Goal: Task Accomplishment & Management: Use online tool/utility

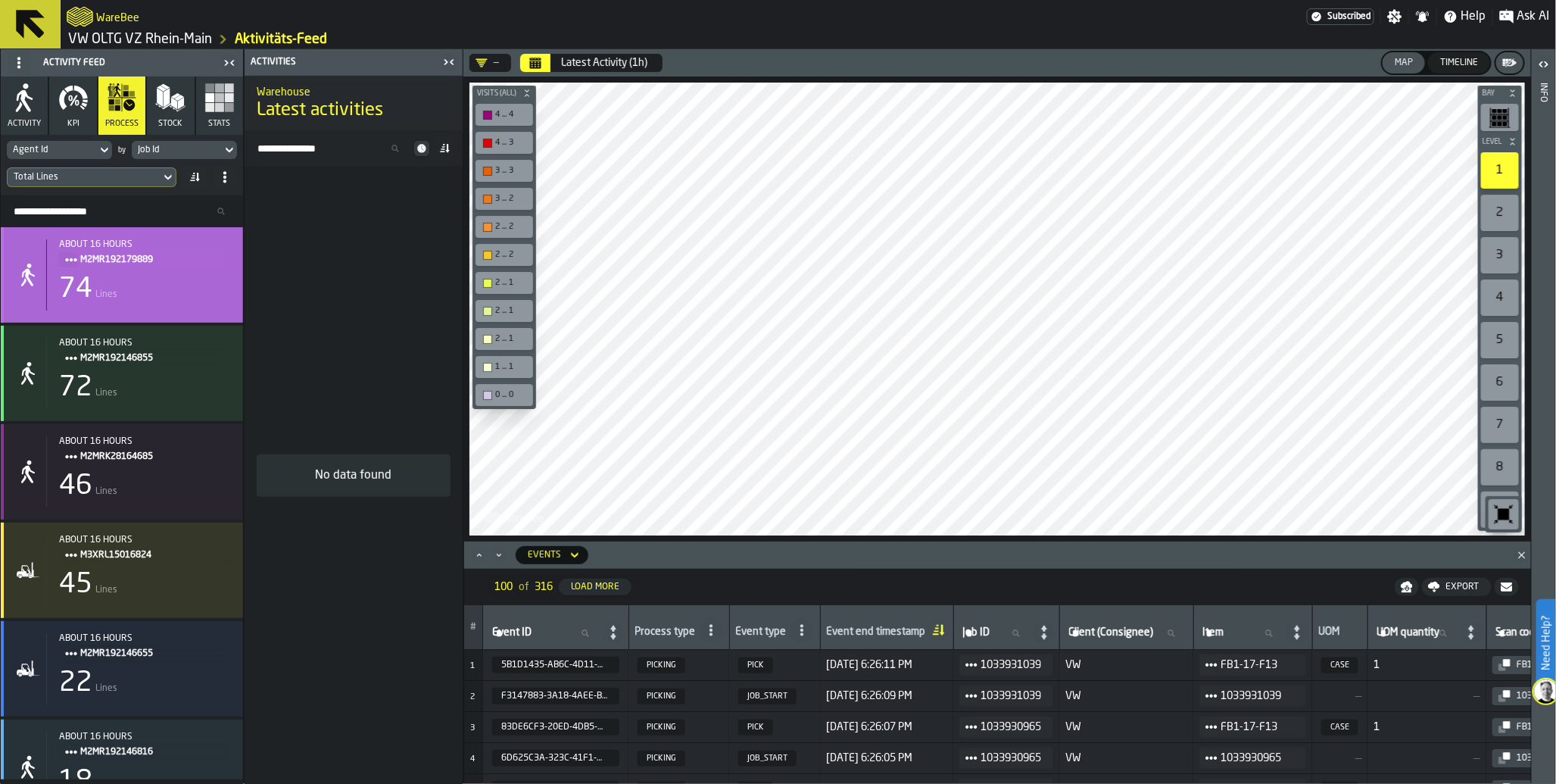
click at [180, 286] on div "74 Lines" at bounding box center [145, 290] width 172 height 30
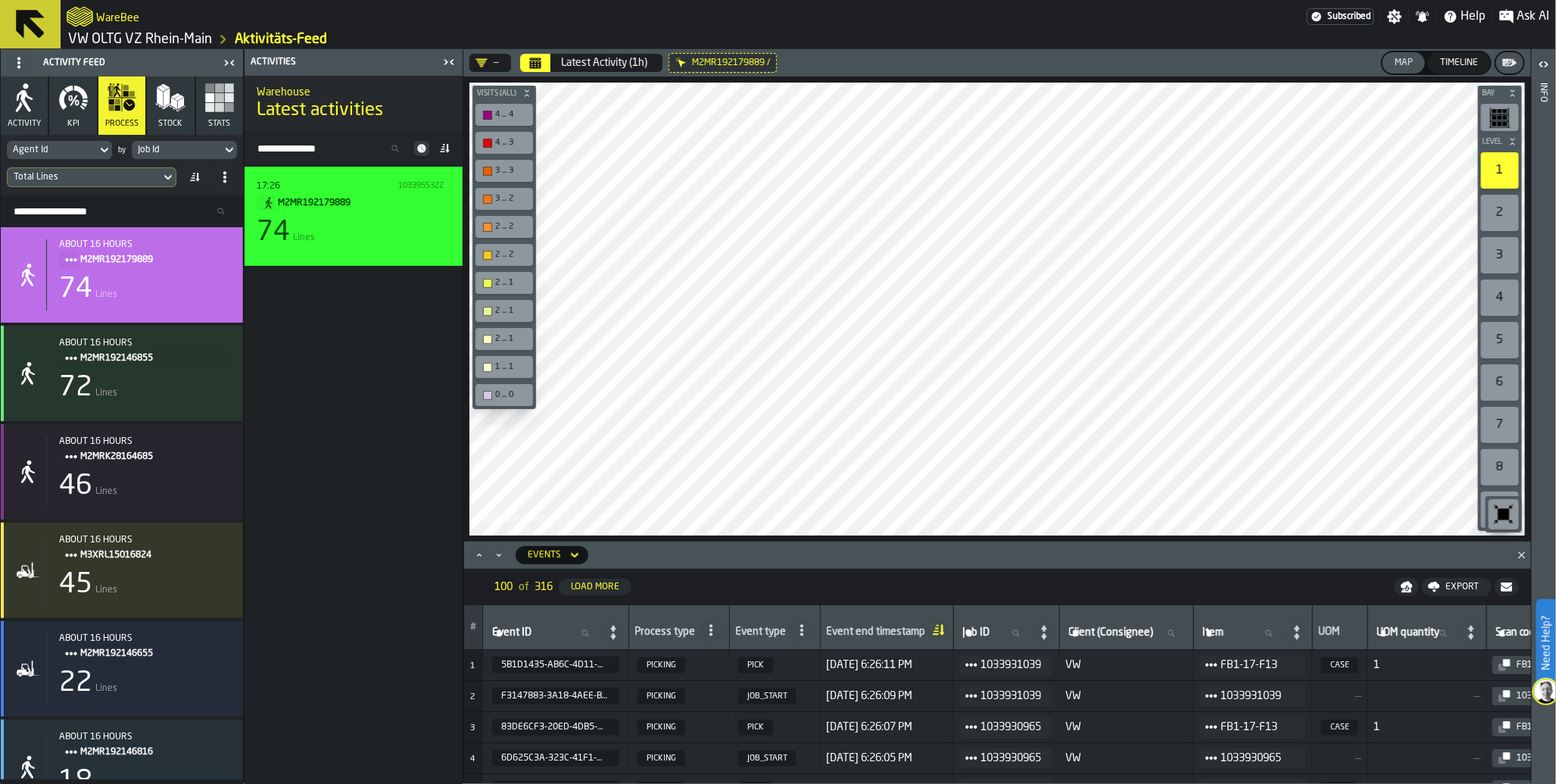
click at [356, 249] on div "17:26 1033955322 M2MR192179889 74 Lines" at bounding box center [354, 216] width 194 height 75
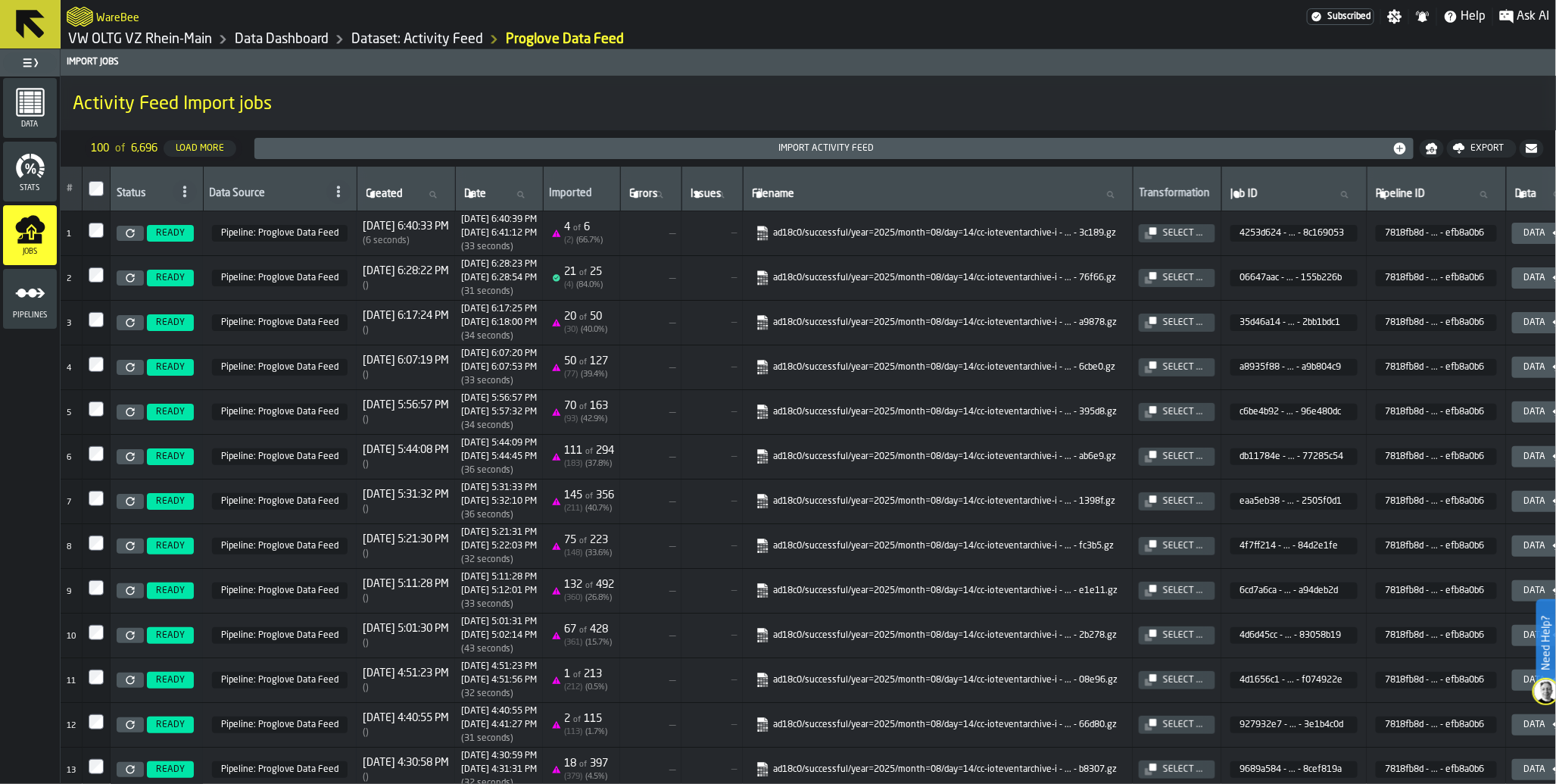
click at [28, 290] on circle "menu Pipelines" at bounding box center [33, 293] width 9 height 9
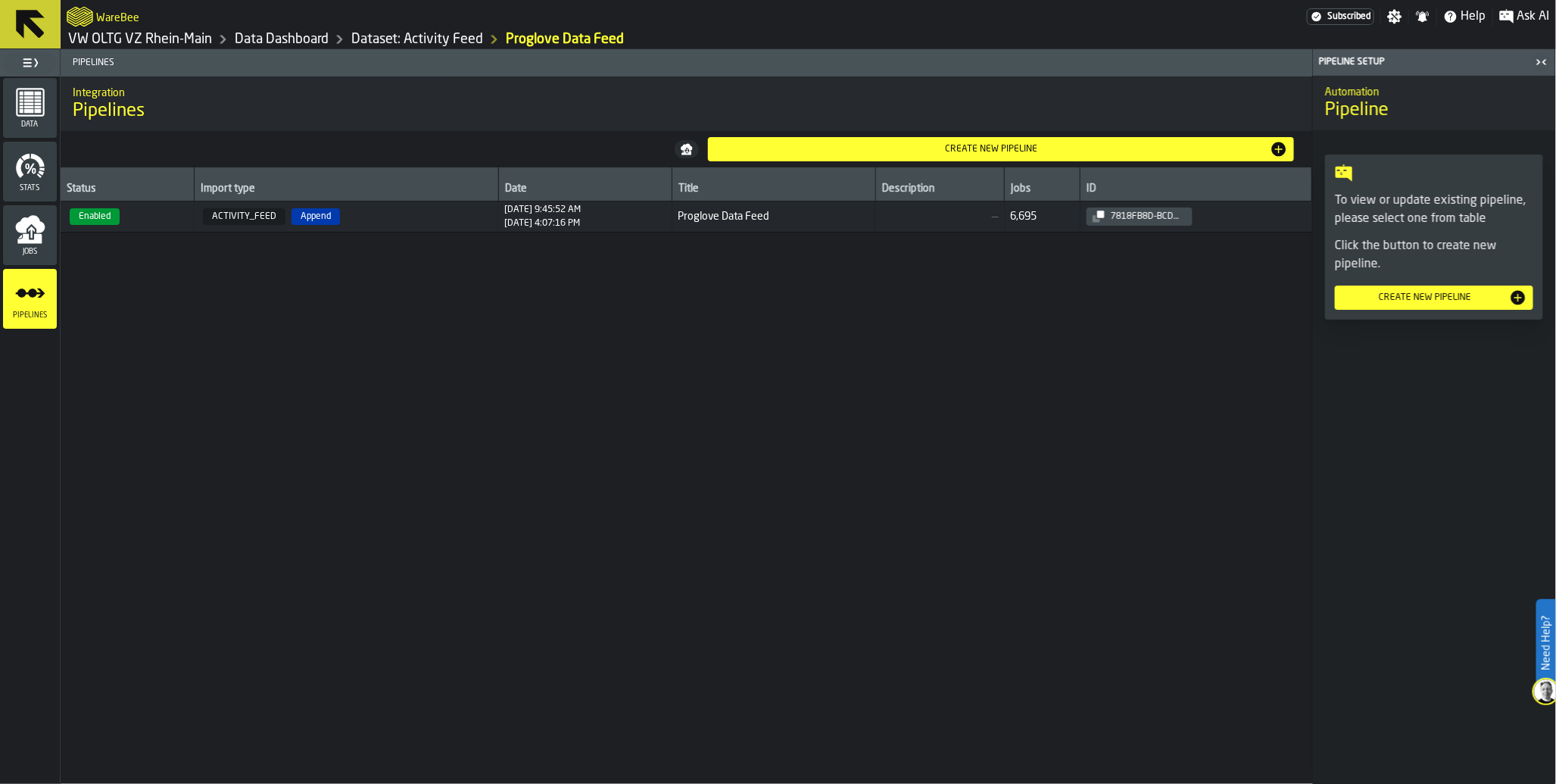
click at [111, 227] on td "Enabled" at bounding box center [127, 217] width 133 height 31
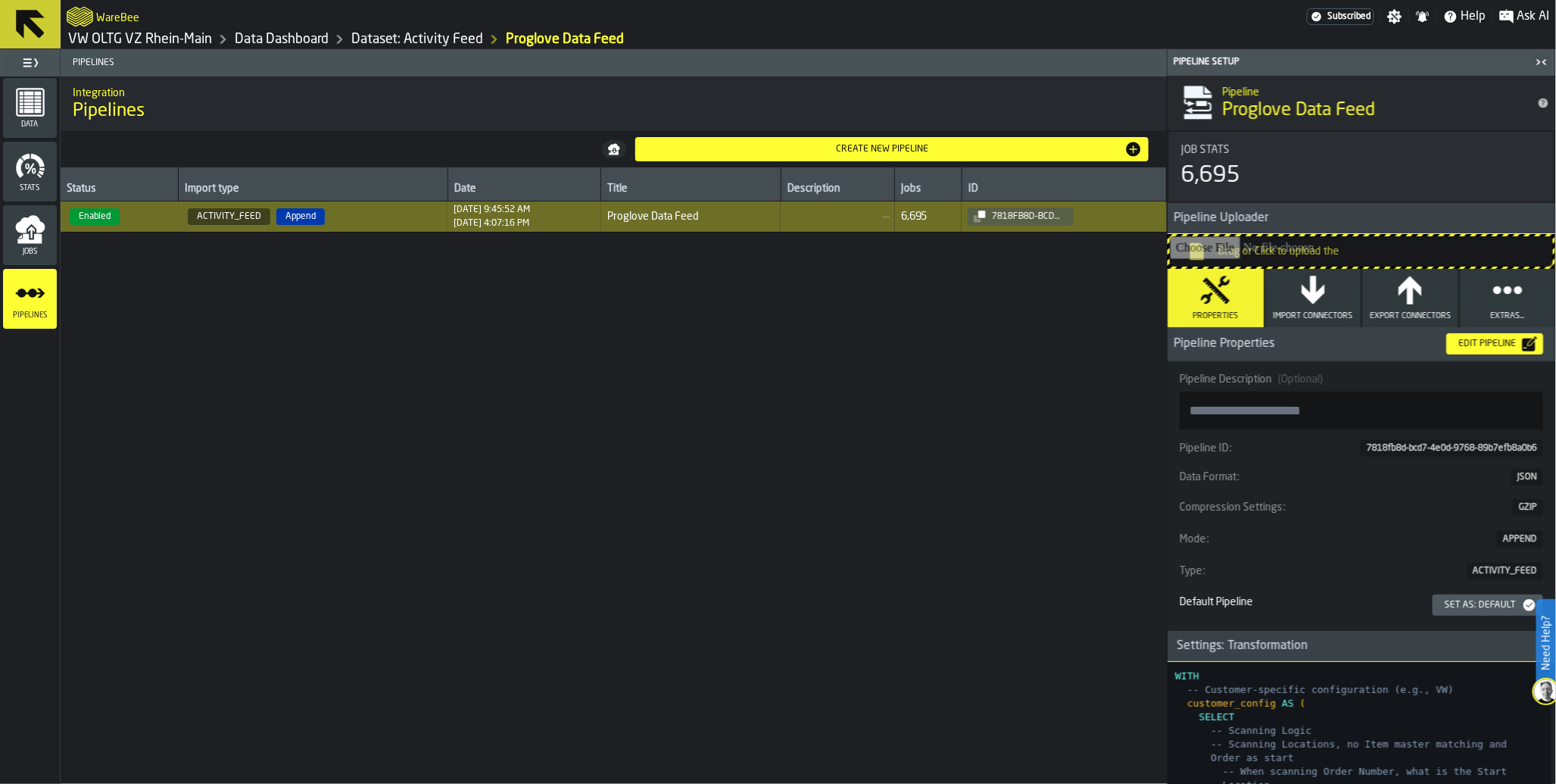
click at [1487, 347] on div "Edit Pipeline" at bounding box center [1488, 343] width 70 height 11
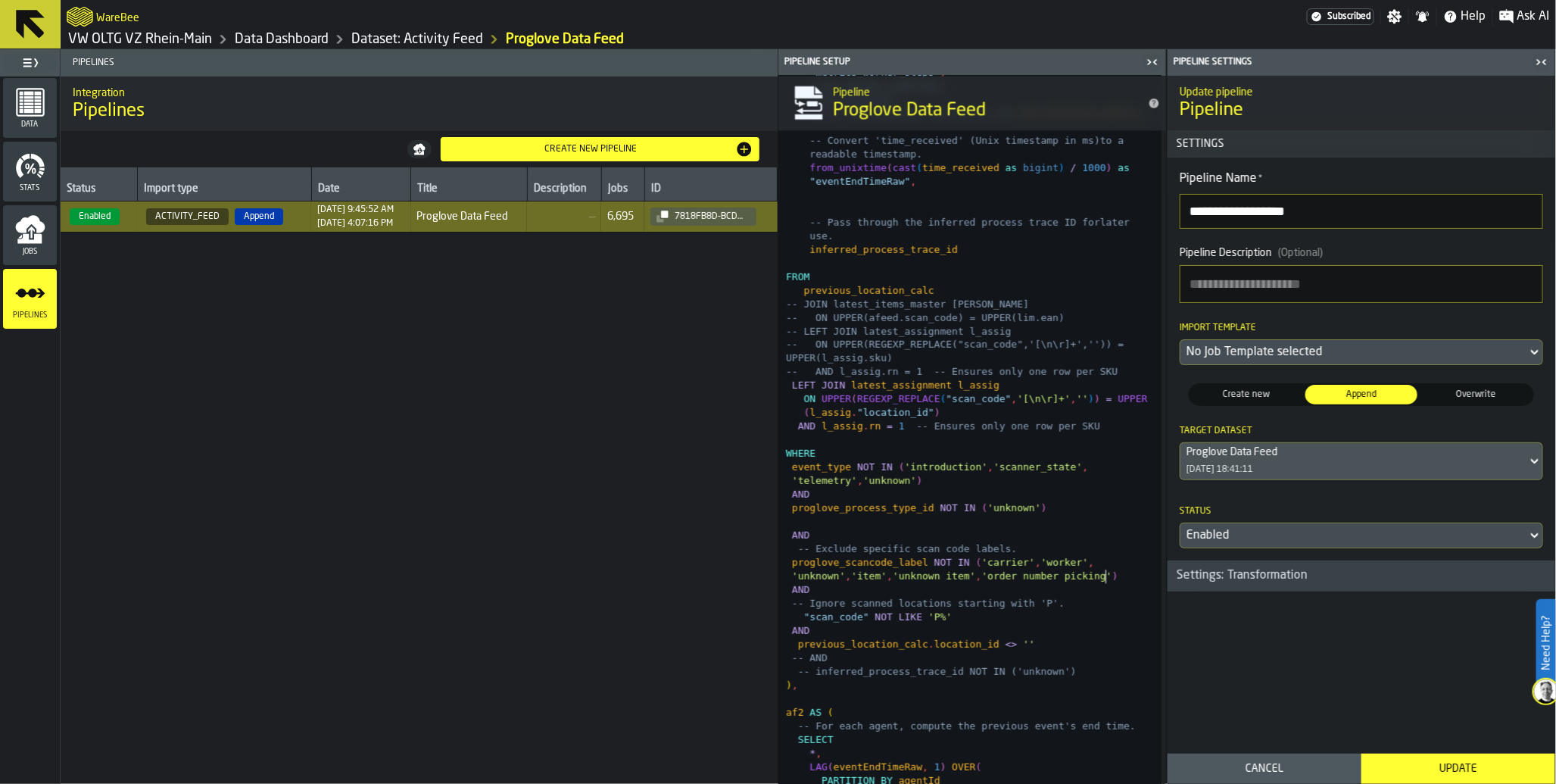
scroll to position [4530, 0]
type textarea "**********"
click at [1435, 767] on div "Update" at bounding box center [1459, 769] width 176 height 12
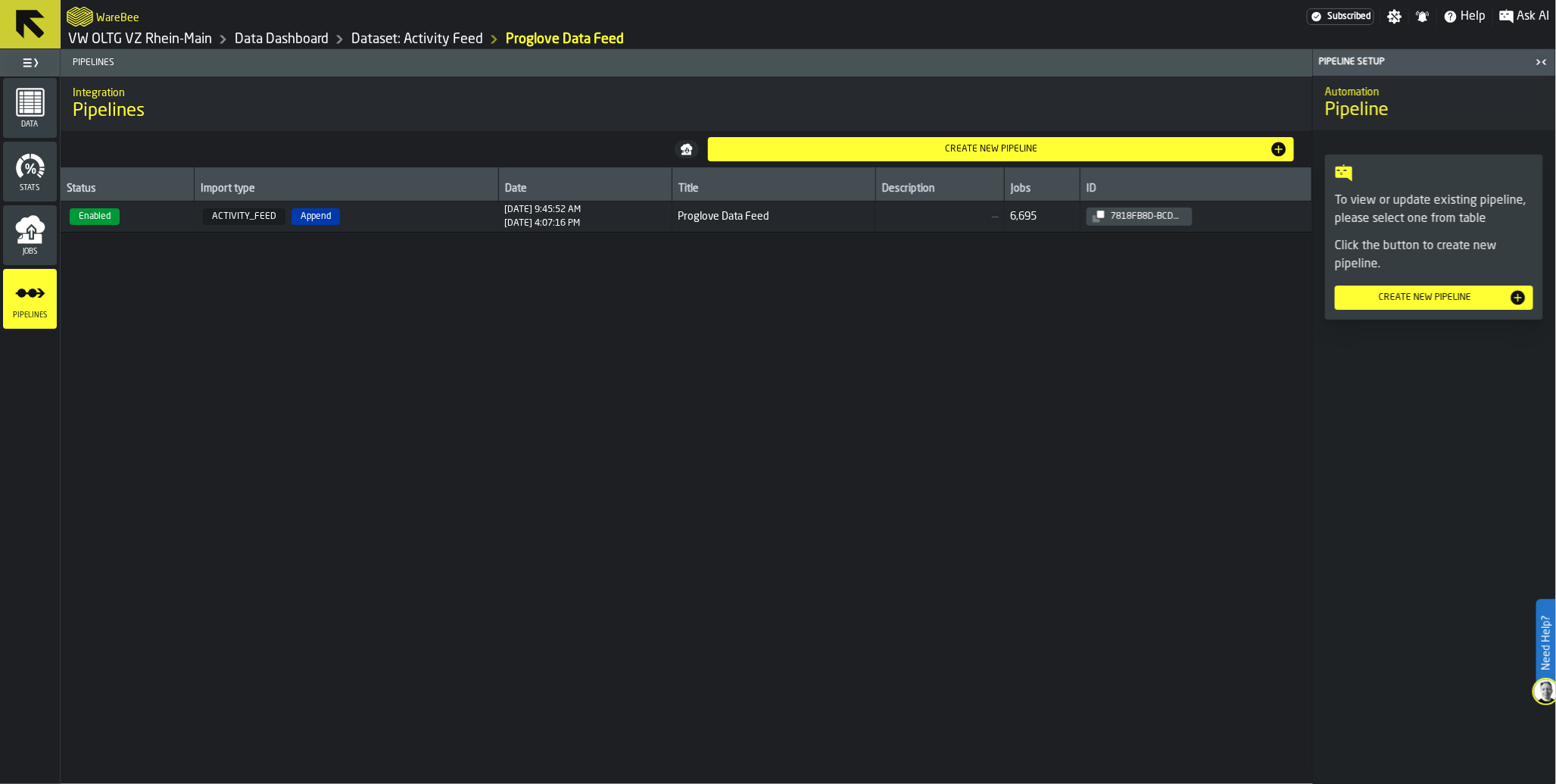
click at [104, 223] on span "Enabled" at bounding box center [95, 217] width 50 height 17
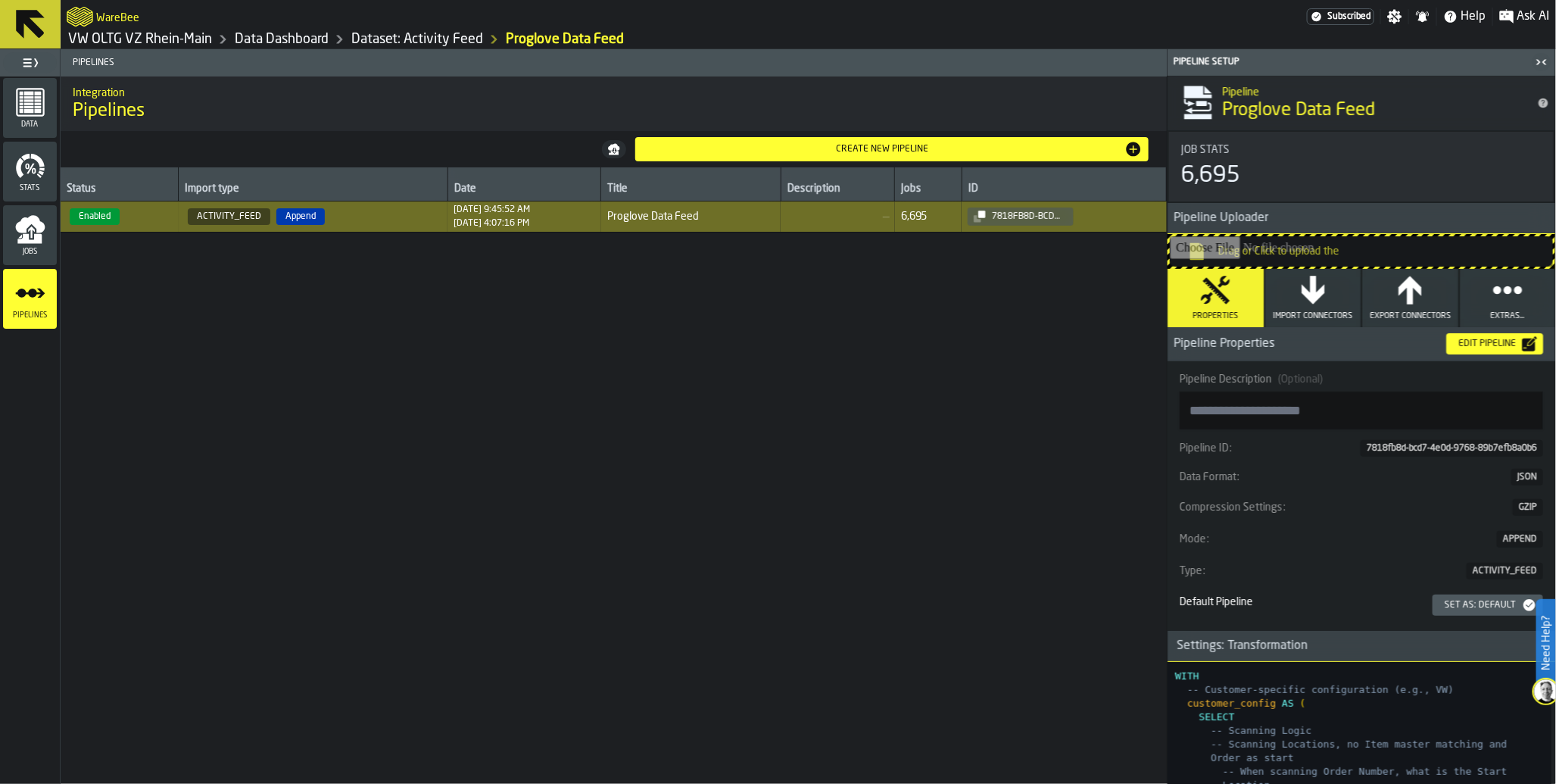
click at [1489, 345] on div "Edit Pipeline" at bounding box center [1488, 343] width 70 height 11
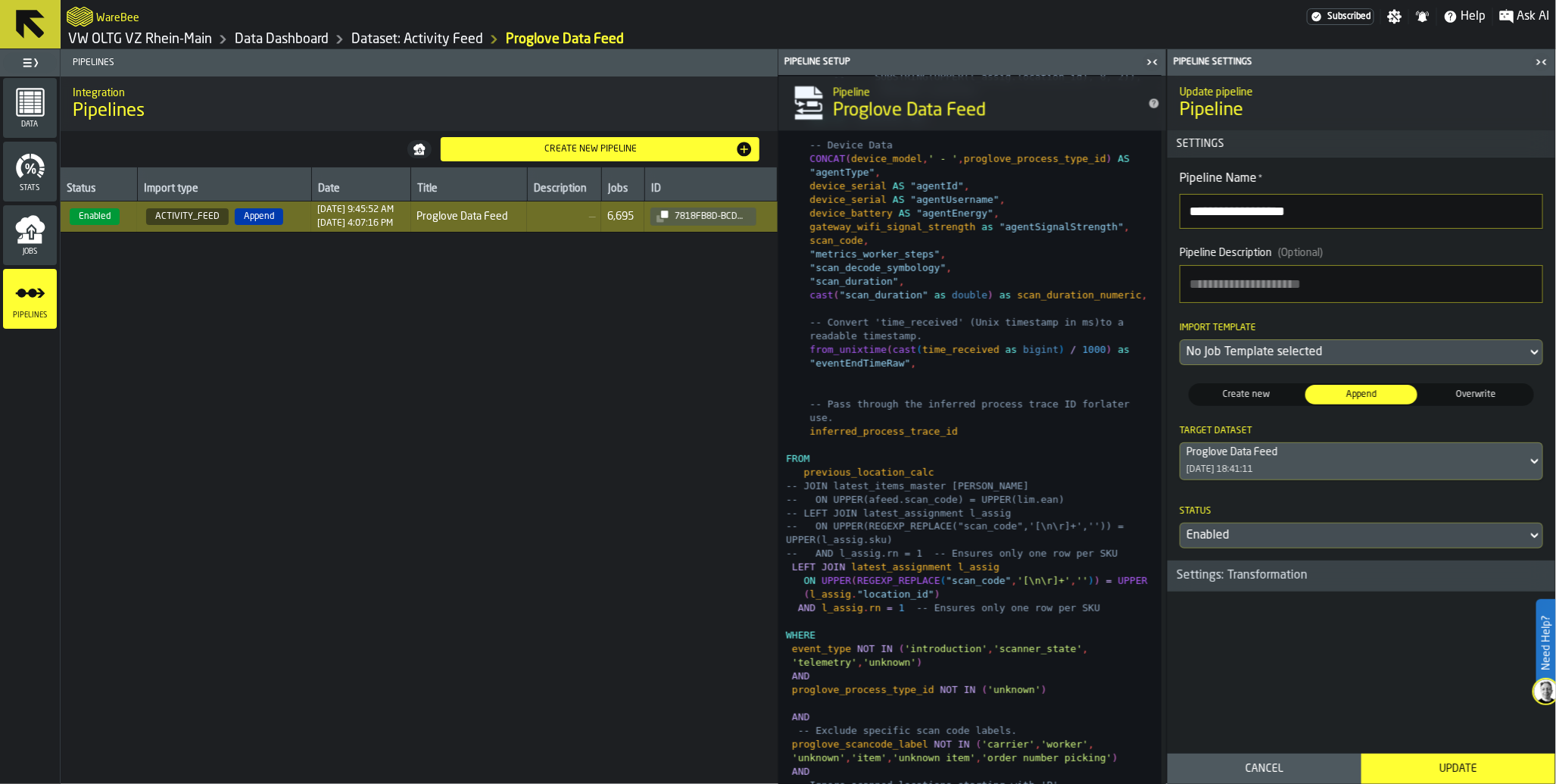
scroll to position [4370, 0]
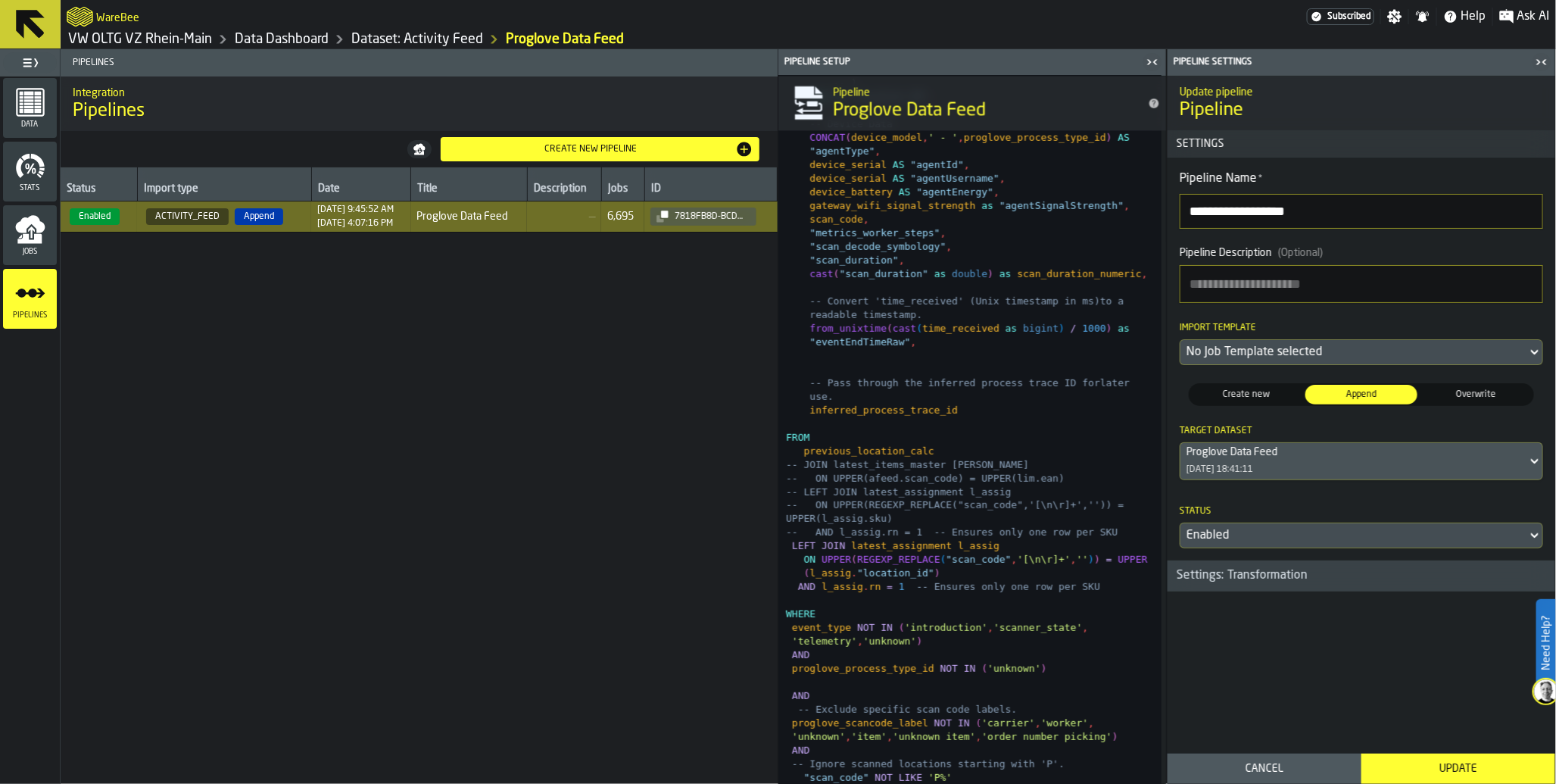
click at [1466, 396] on span "Overwrite" at bounding box center [1477, 394] width 106 height 14
click at [1451, 356] on div "No Job Template selected" at bounding box center [1354, 352] width 334 height 18
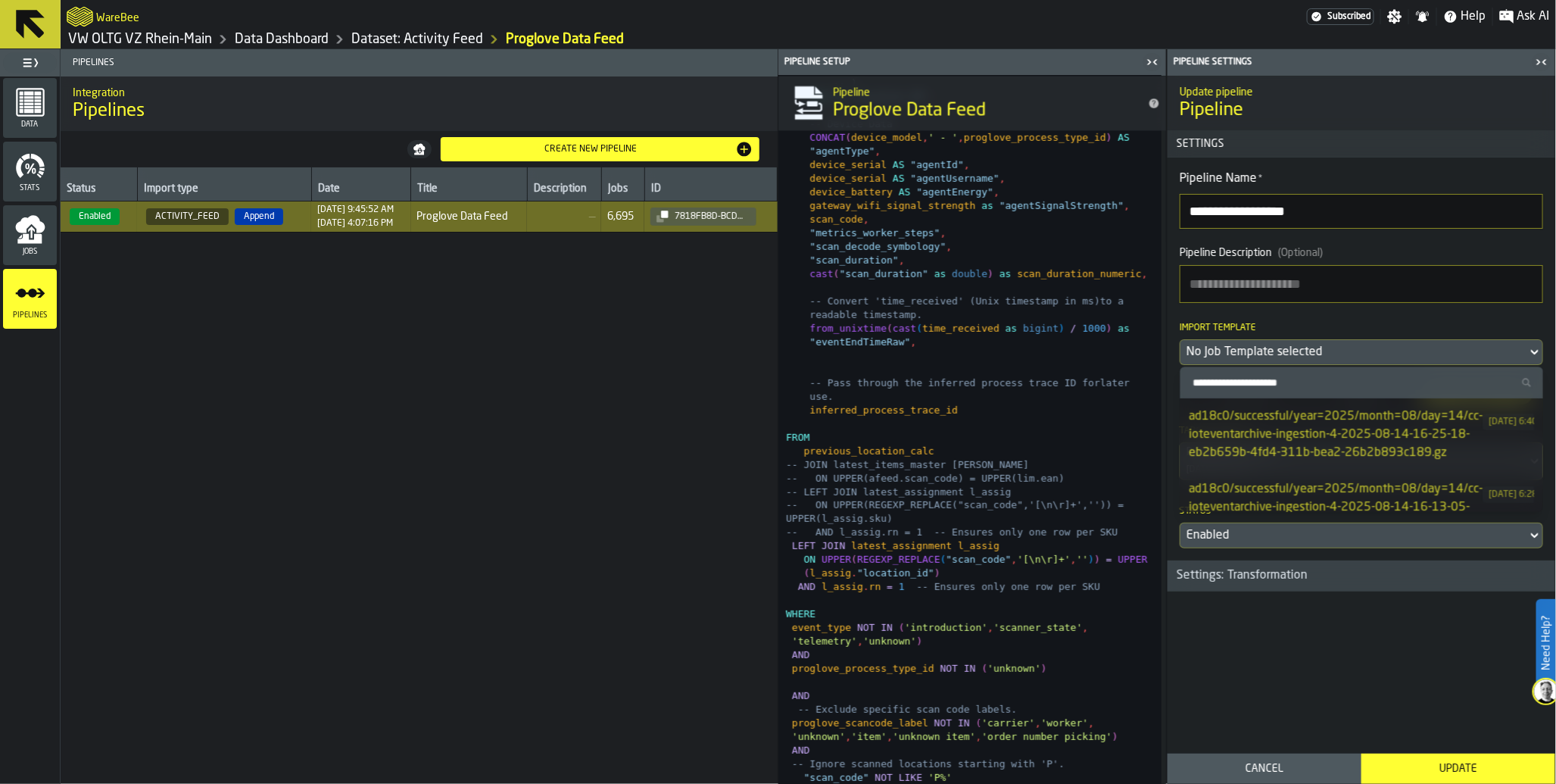
click at [1451, 356] on div "No Job Template selected" at bounding box center [1354, 352] width 334 height 18
